Goal: Find specific page/section: Find specific page/section

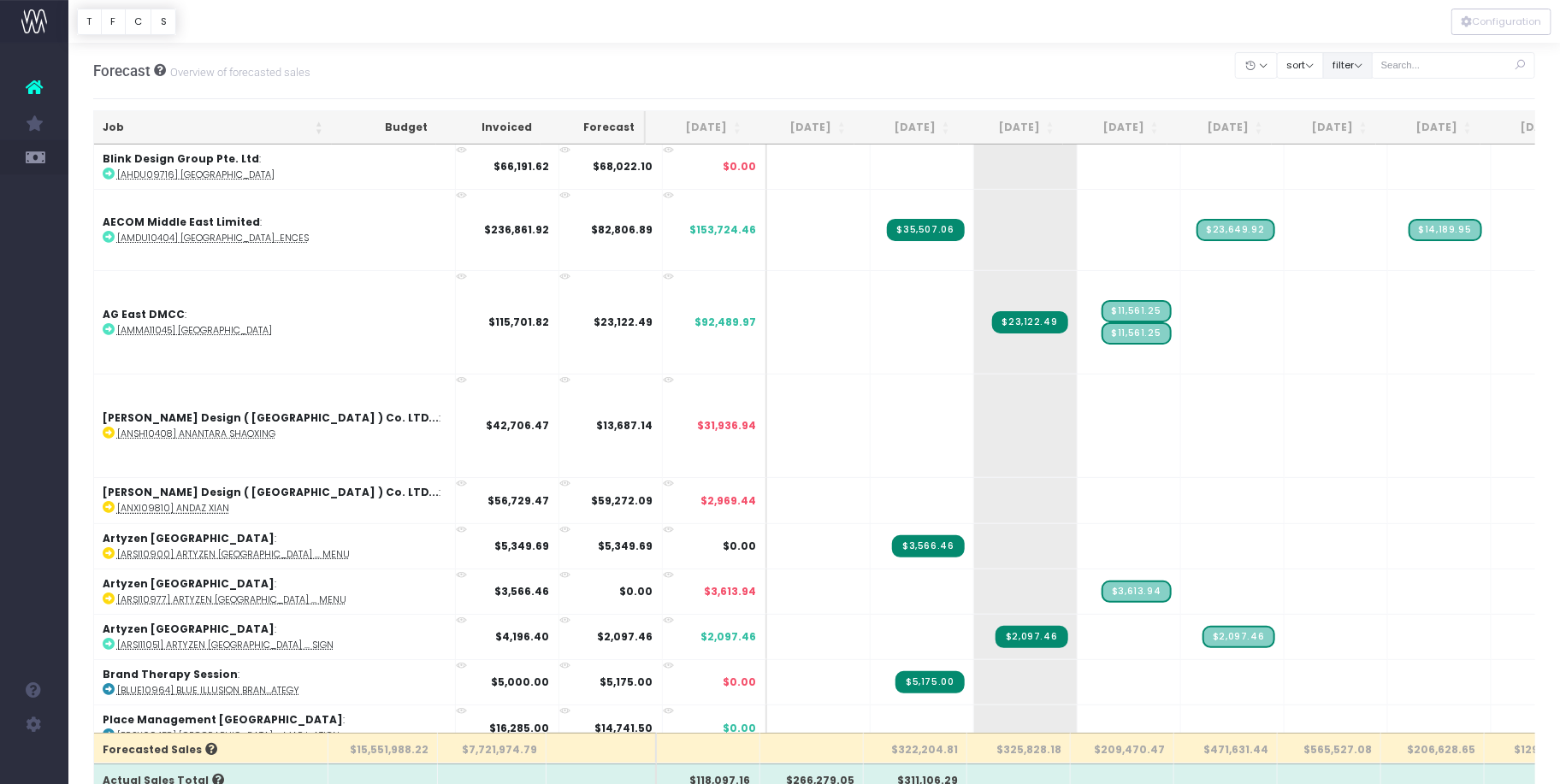
click at [1359, 63] on button "filter" at bounding box center [1347, 65] width 50 height 26
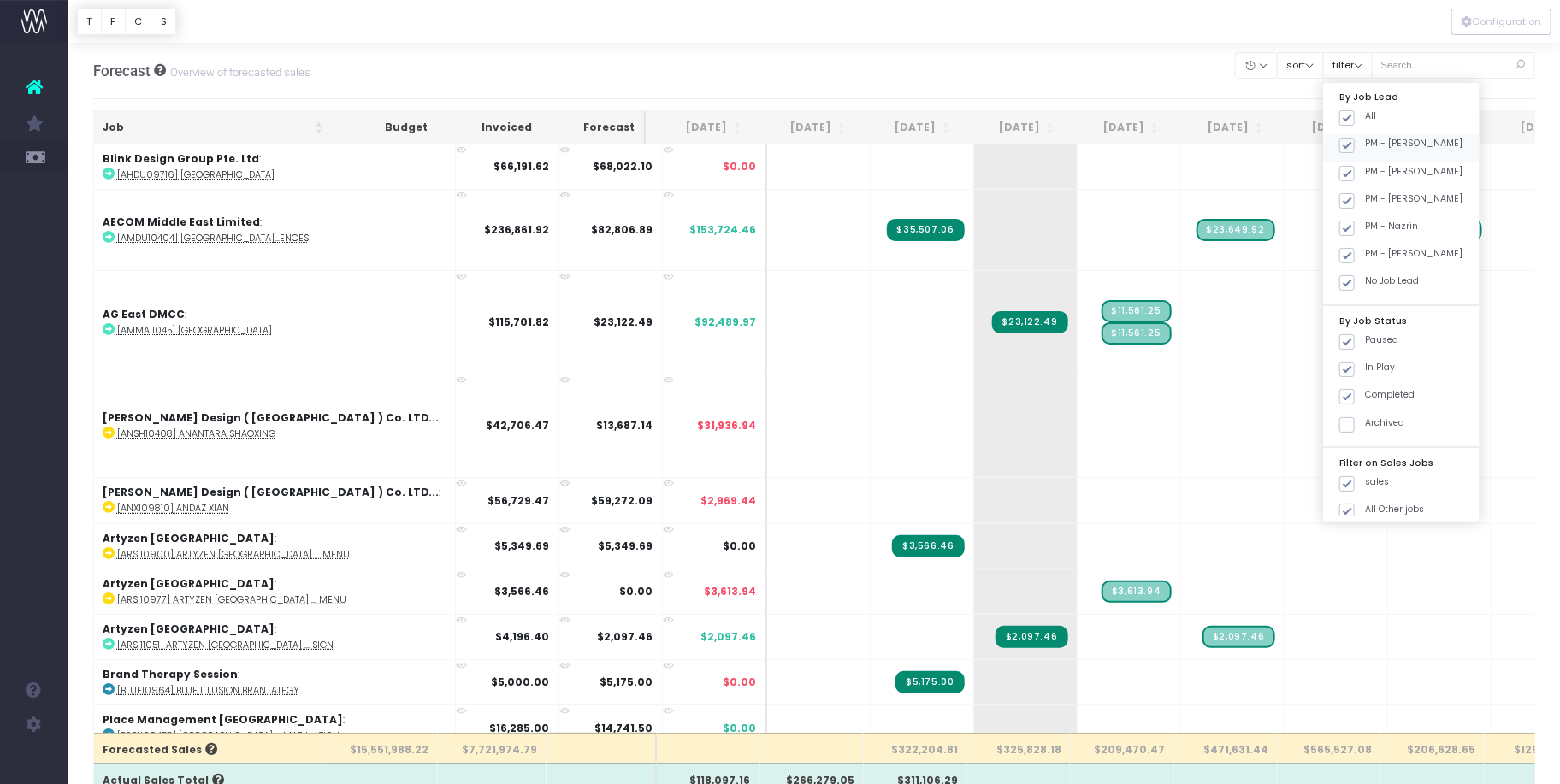
click at [1355, 144] on span at bounding box center [1346, 145] width 15 height 15
click at [1367, 144] on input "PM - [PERSON_NAME]" at bounding box center [1370, 142] width 11 height 11
checkbox input "false"
click at [1374, 185] on div "PM - [PERSON_NAME]" at bounding box center [1401, 175] width 156 height 27
click at [1355, 198] on span at bounding box center [1346, 200] width 15 height 15
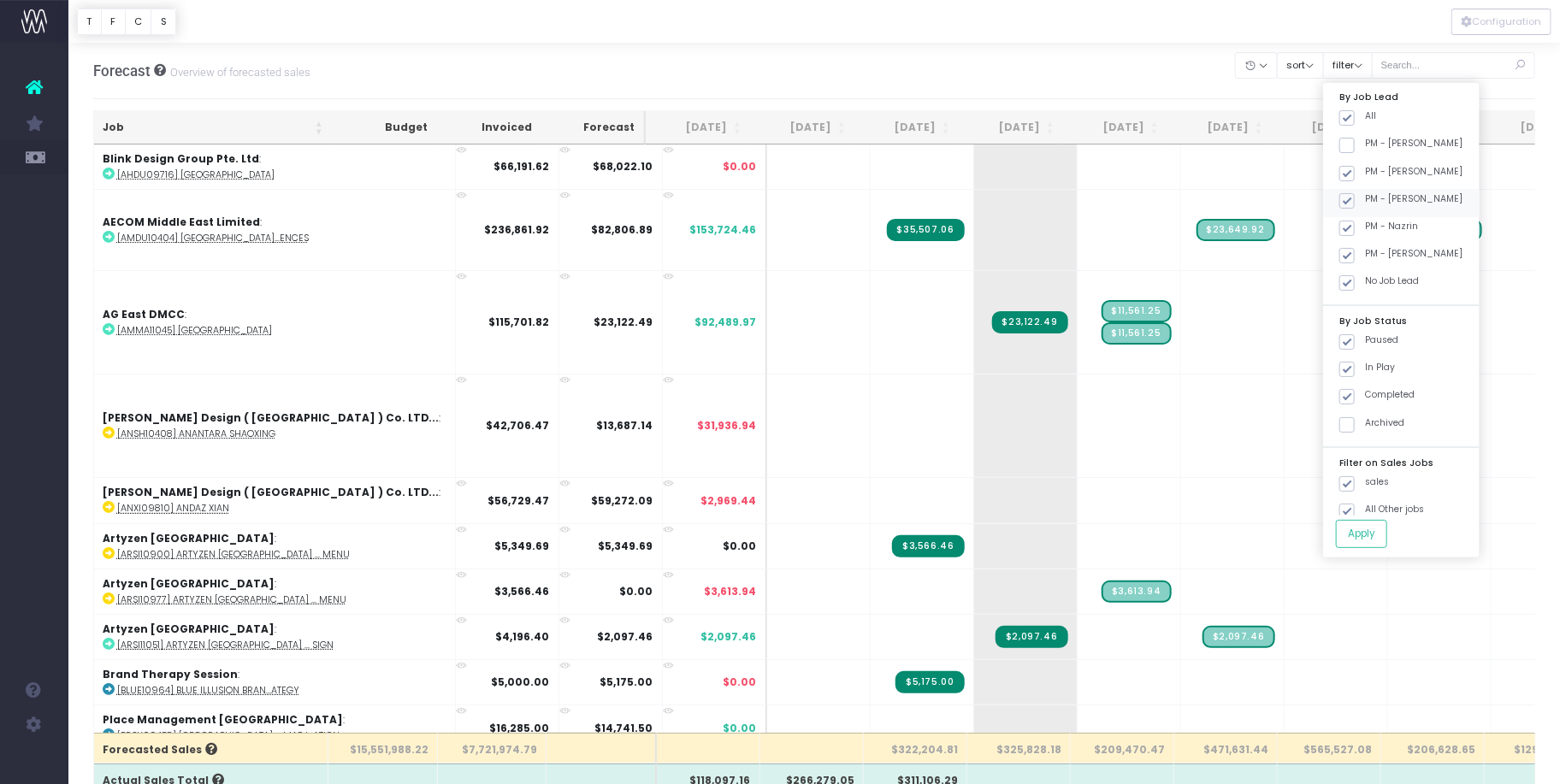
click at [1372, 198] on input "PM - [PERSON_NAME]" at bounding box center [1370, 198] width 11 height 11
checkbox input "false"
drag, startPoint x: 1369, startPoint y: 230, endPoint x: 1370, endPoint y: 250, distance: 20.0
click at [1355, 232] on span at bounding box center [1346, 228] width 15 height 15
click at [1369, 231] on input "PM - Nazrin" at bounding box center [1370, 225] width 11 height 11
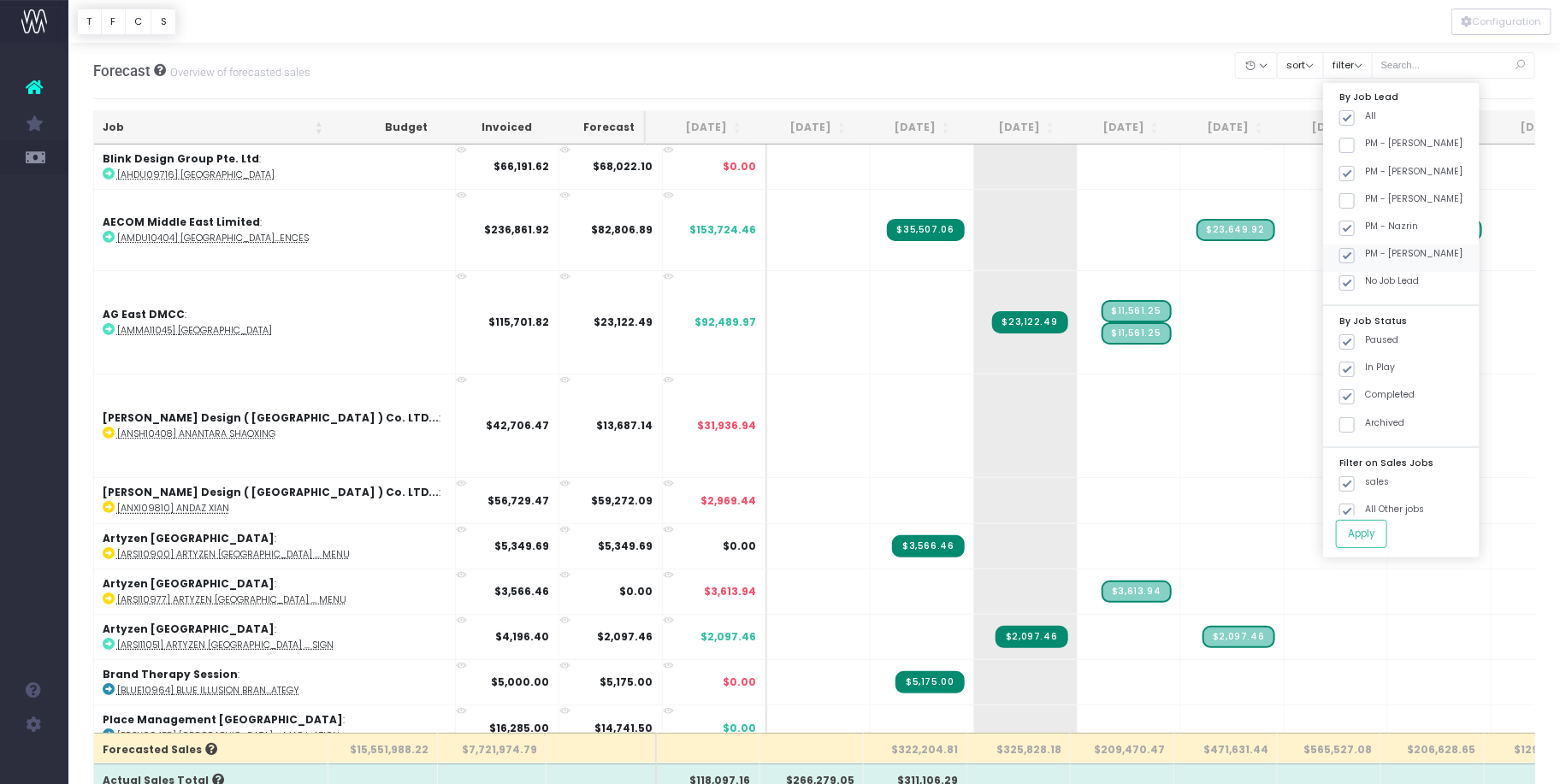
checkbox input "false"
click at [1355, 259] on span at bounding box center [1346, 255] width 15 height 15
click at [1367, 258] on input "PM - [PERSON_NAME]" at bounding box center [1370, 252] width 11 height 11
checkbox input "false"
click at [1355, 280] on span at bounding box center [1346, 282] width 15 height 15
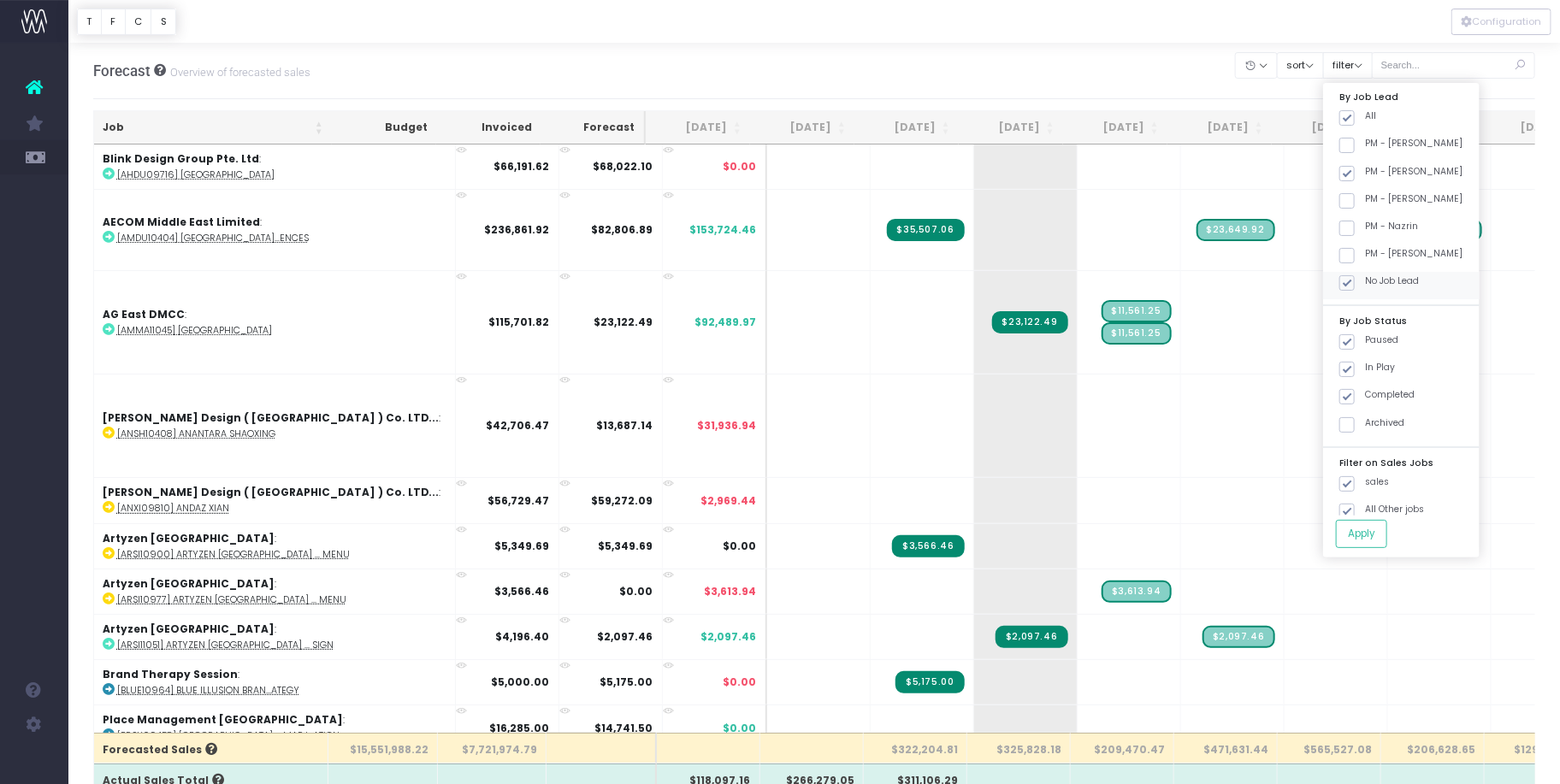
click at [1364, 280] on input "No Job Lead" at bounding box center [1370, 280] width 11 height 11
checkbox input "false"
click at [1380, 527] on button "Apply" at bounding box center [1361, 534] width 51 height 28
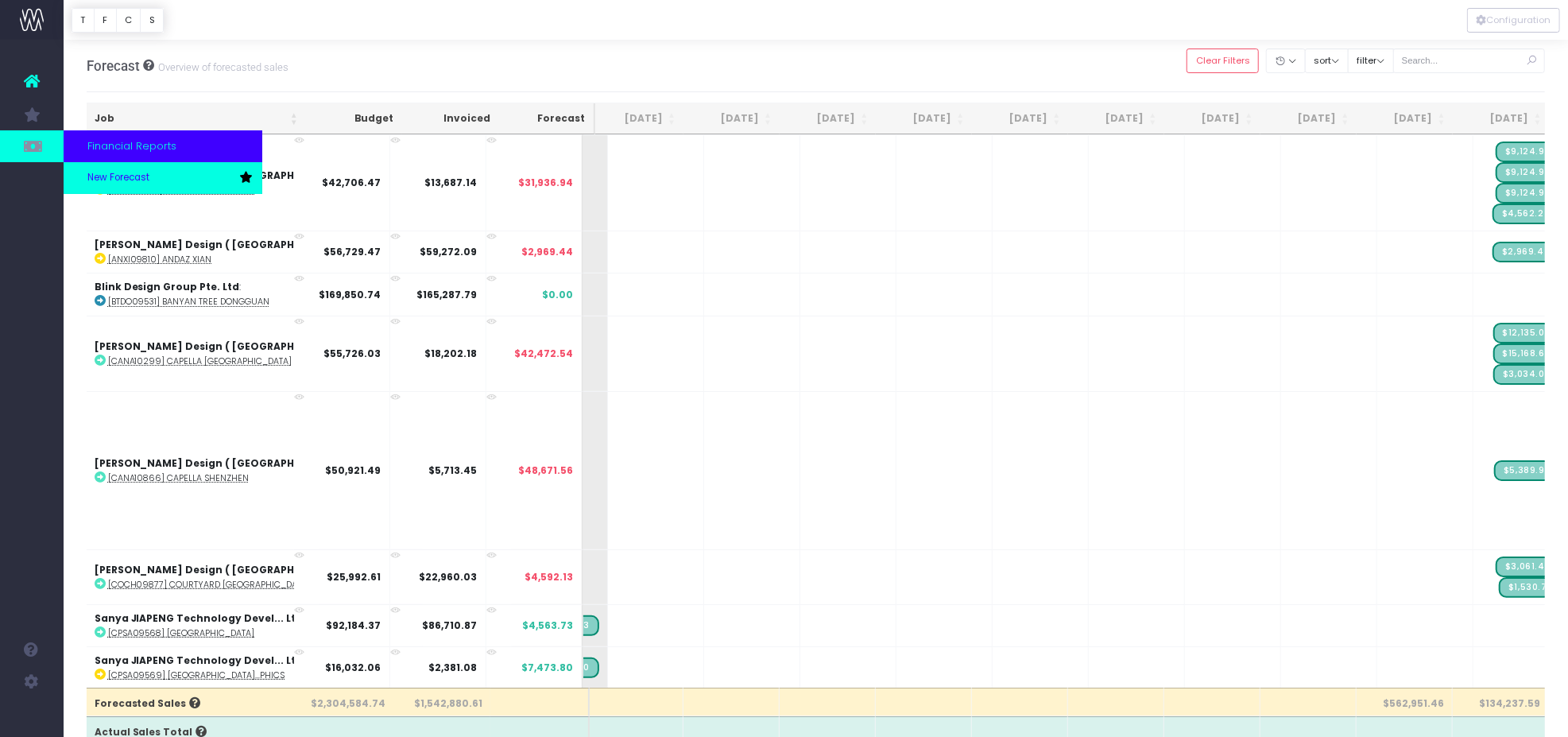
click at [117, 172] on span "New Forecast" at bounding box center [118, 178] width 62 height 14
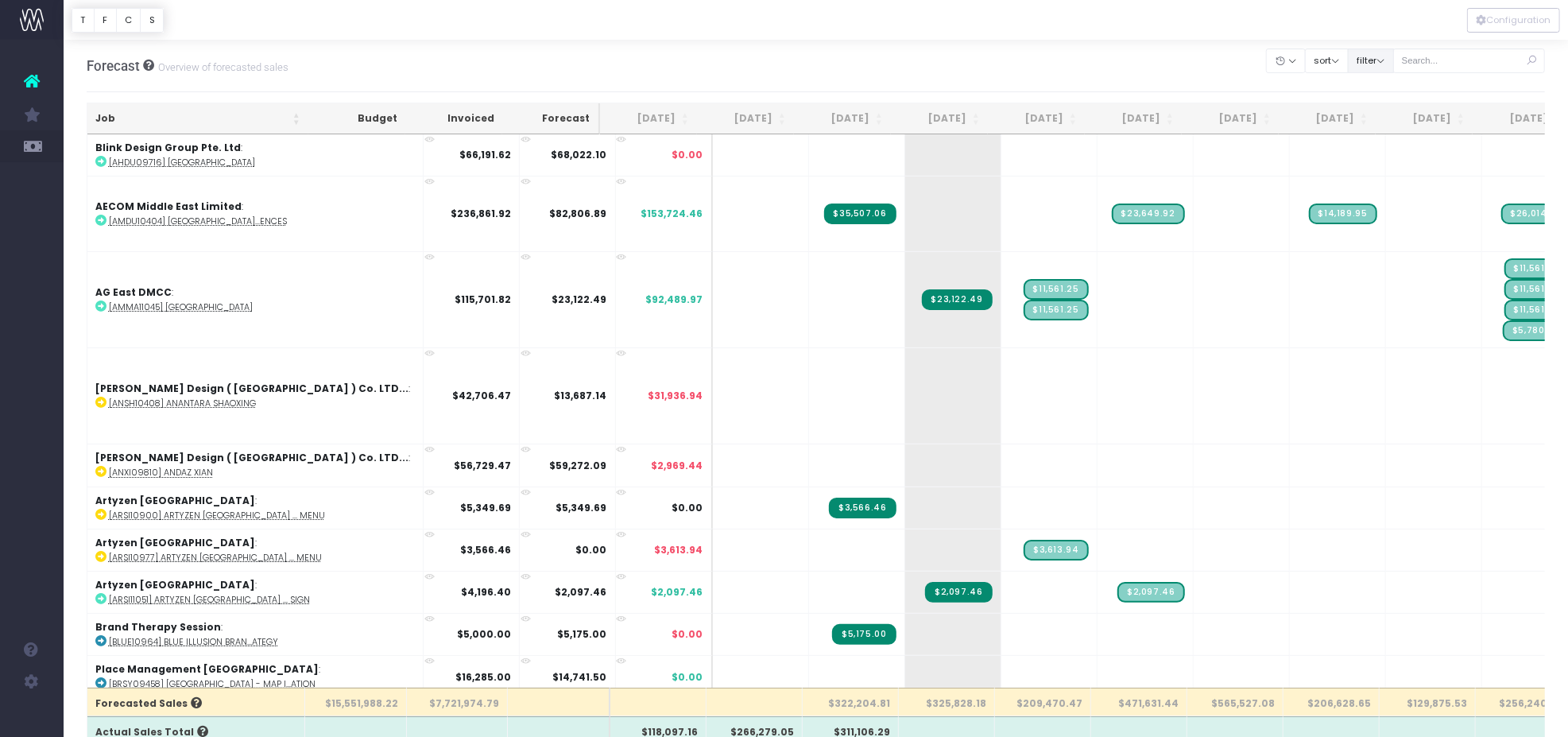
click at [1367, 65] on button "filter" at bounding box center [1370, 60] width 46 height 25
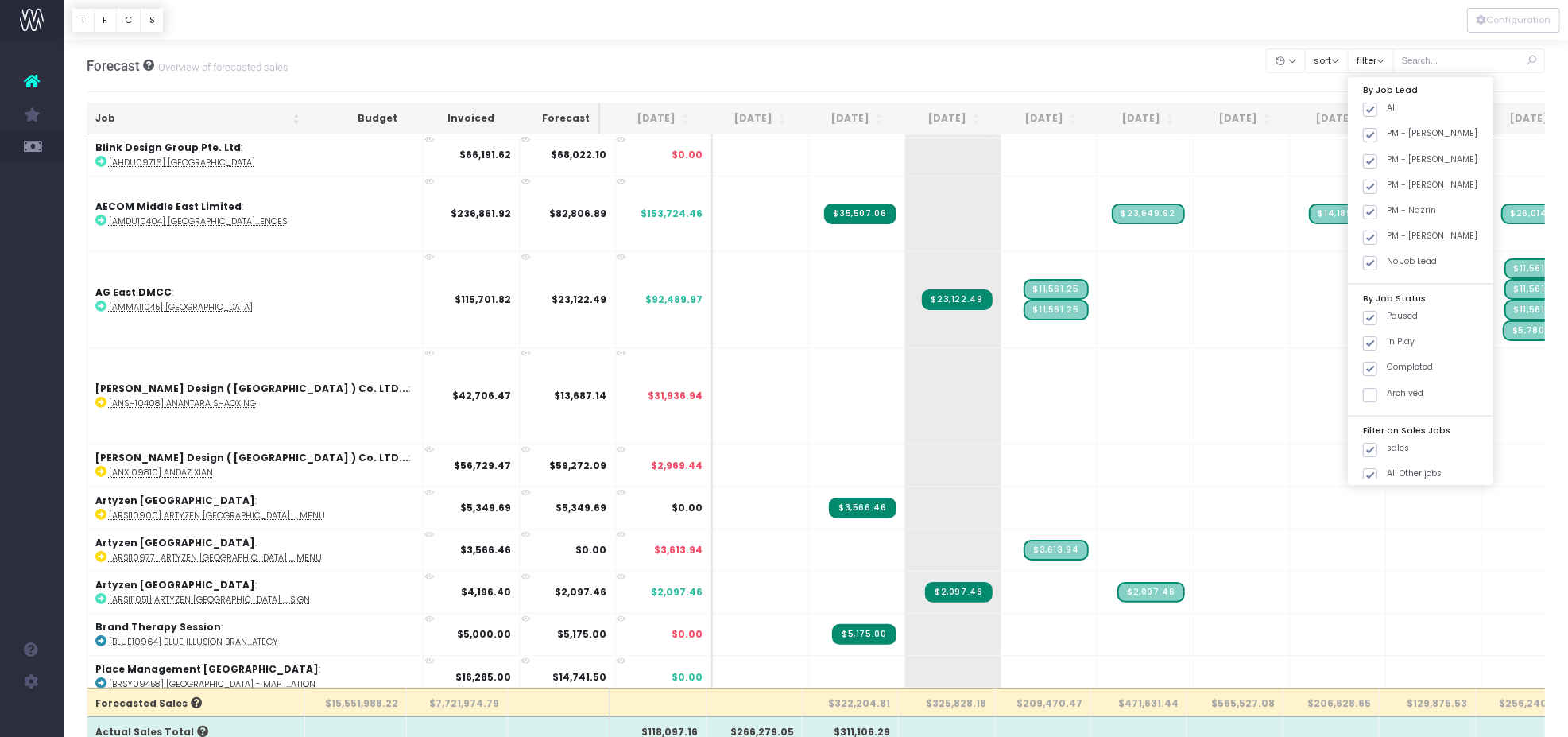
click at [864, 46] on div "Forecast Overview of forecasted sales Clear Filters Hide [DATE] [DATE] [DATE] […" at bounding box center [816, 66] width 1459 height 53
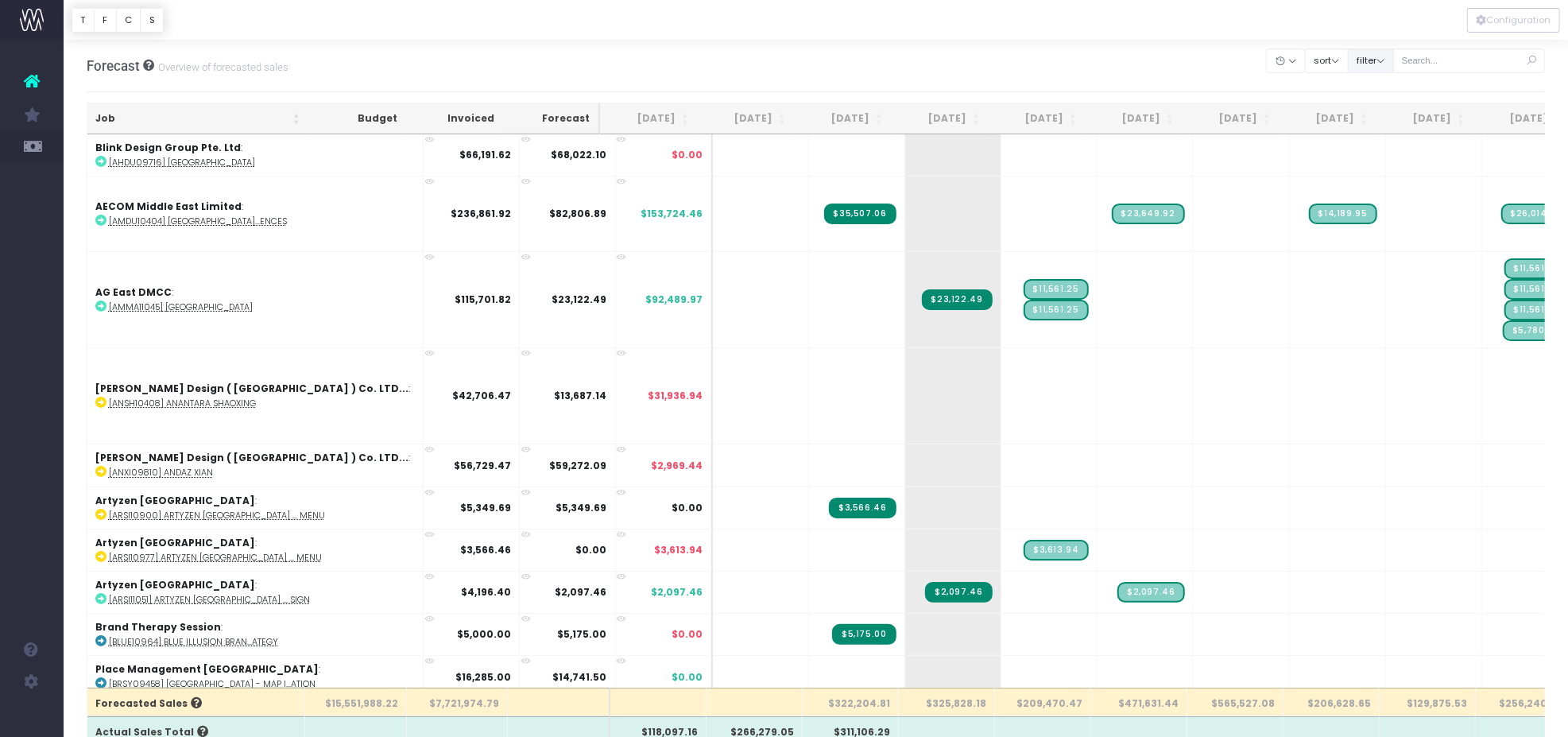
click at [1394, 63] on button "filter" at bounding box center [1370, 60] width 46 height 25
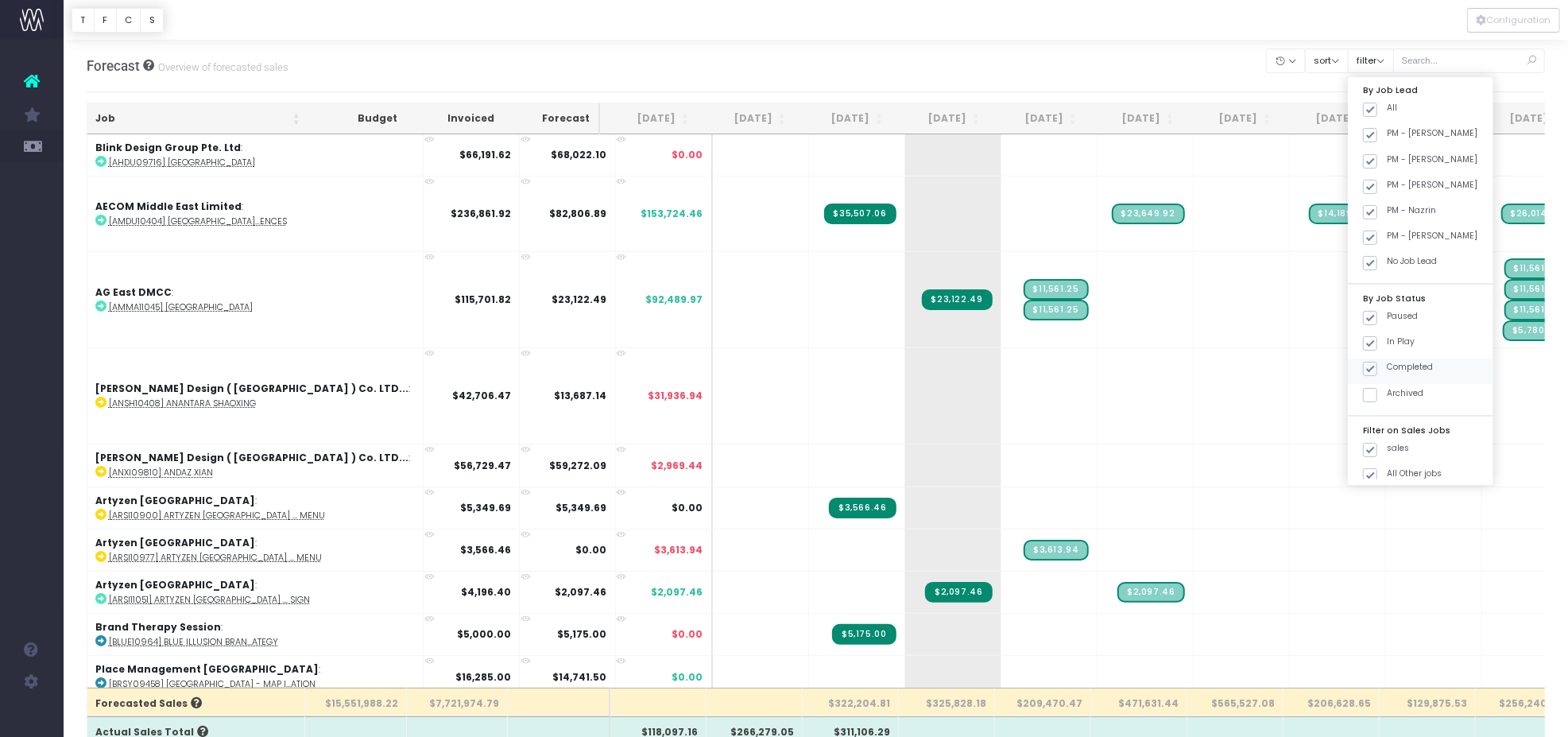
click at [1377, 371] on span at bounding box center [1370, 368] width 14 height 14
click at [1390, 371] on input "Completed" at bounding box center [1392, 366] width 10 height 11
checkbox input "false"
click at [1377, 392] on span at bounding box center [1370, 395] width 14 height 14
click at [1390, 392] on input "Archived" at bounding box center [1392, 392] width 10 height 11
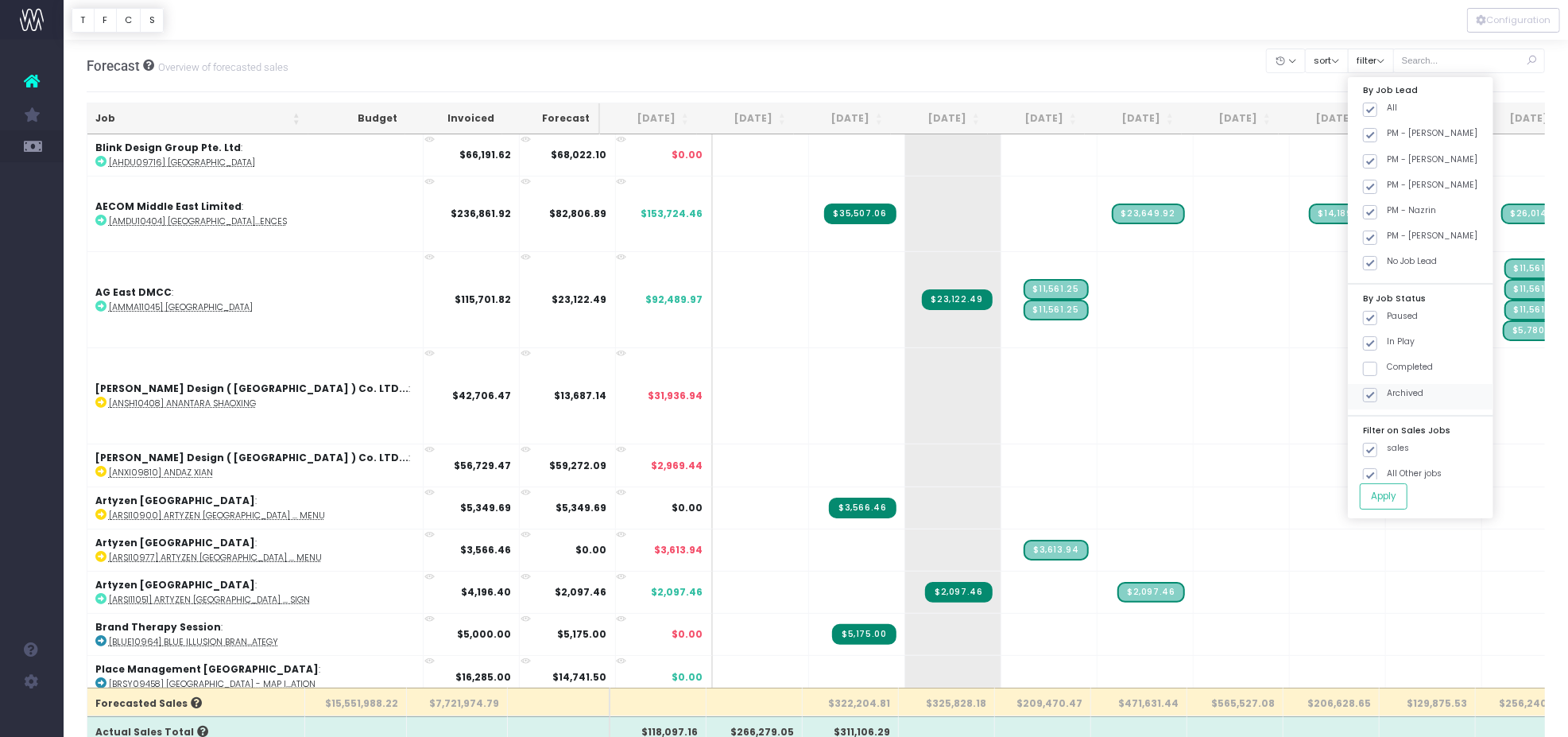
click at [1377, 396] on span at bounding box center [1370, 395] width 14 height 14
click at [1390, 396] on input "Archived" at bounding box center [1392, 392] width 10 height 11
checkbox input "false"
click at [1392, 496] on button "Apply" at bounding box center [1383, 496] width 47 height 26
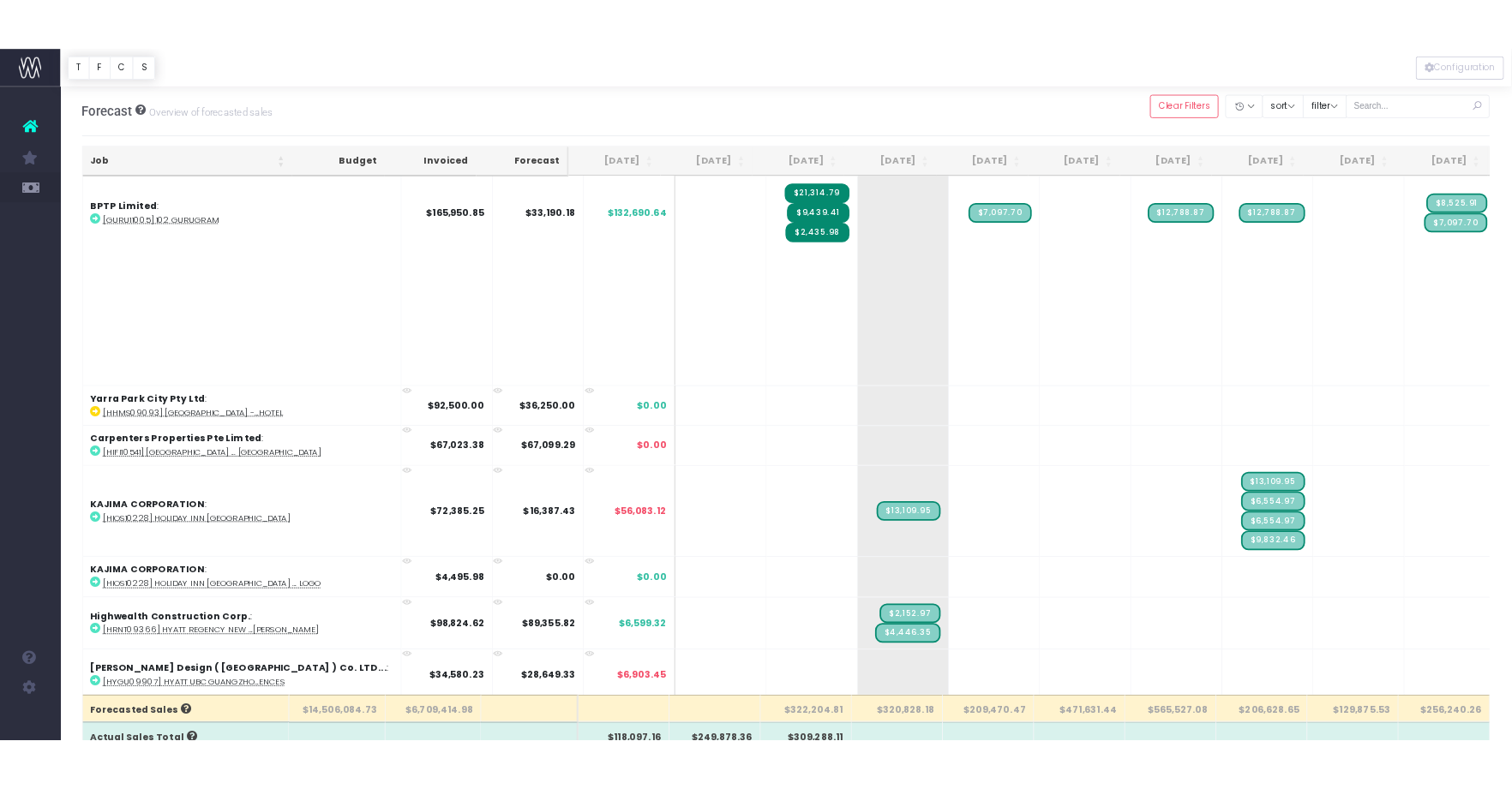
scroll to position [2071, 0]
